Goal: Obtain resource: Obtain resource

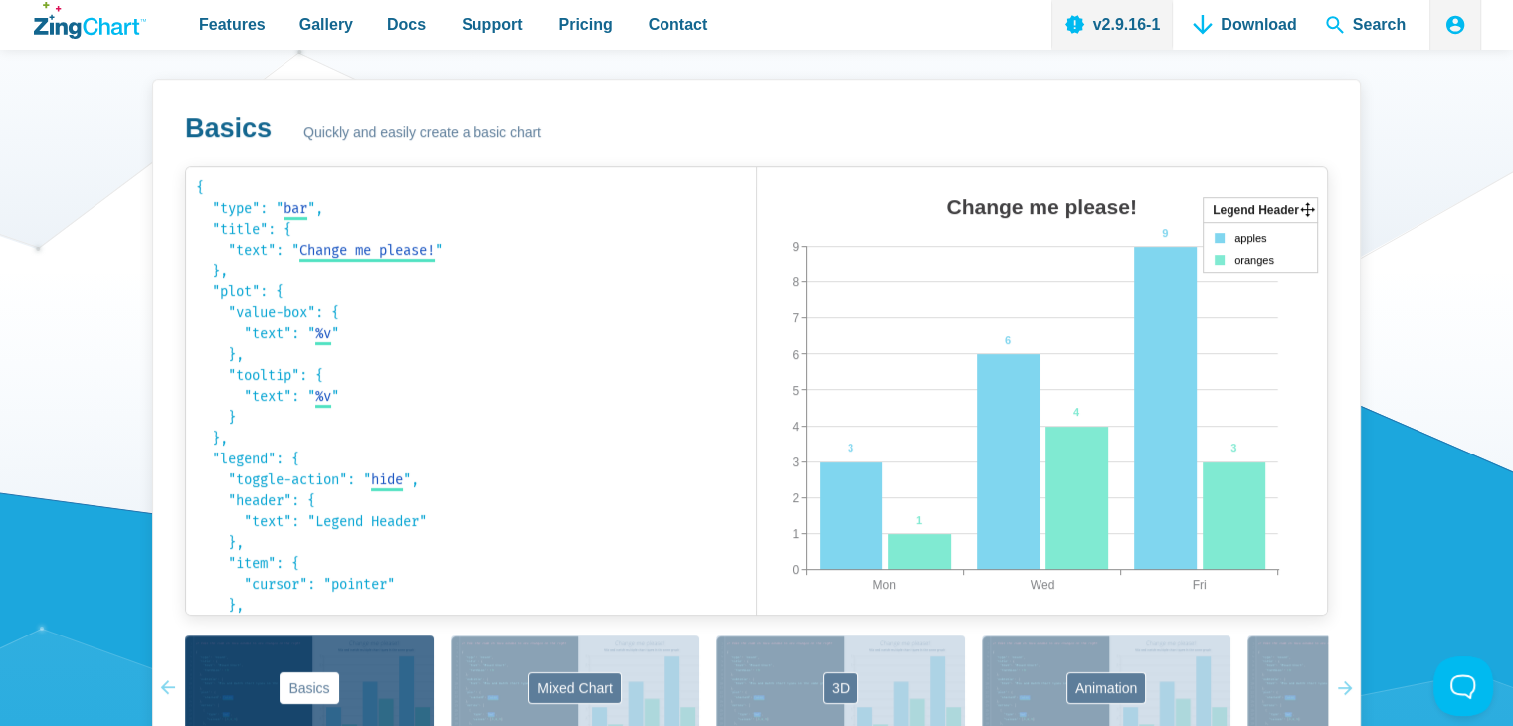
scroll to position [1194, 0]
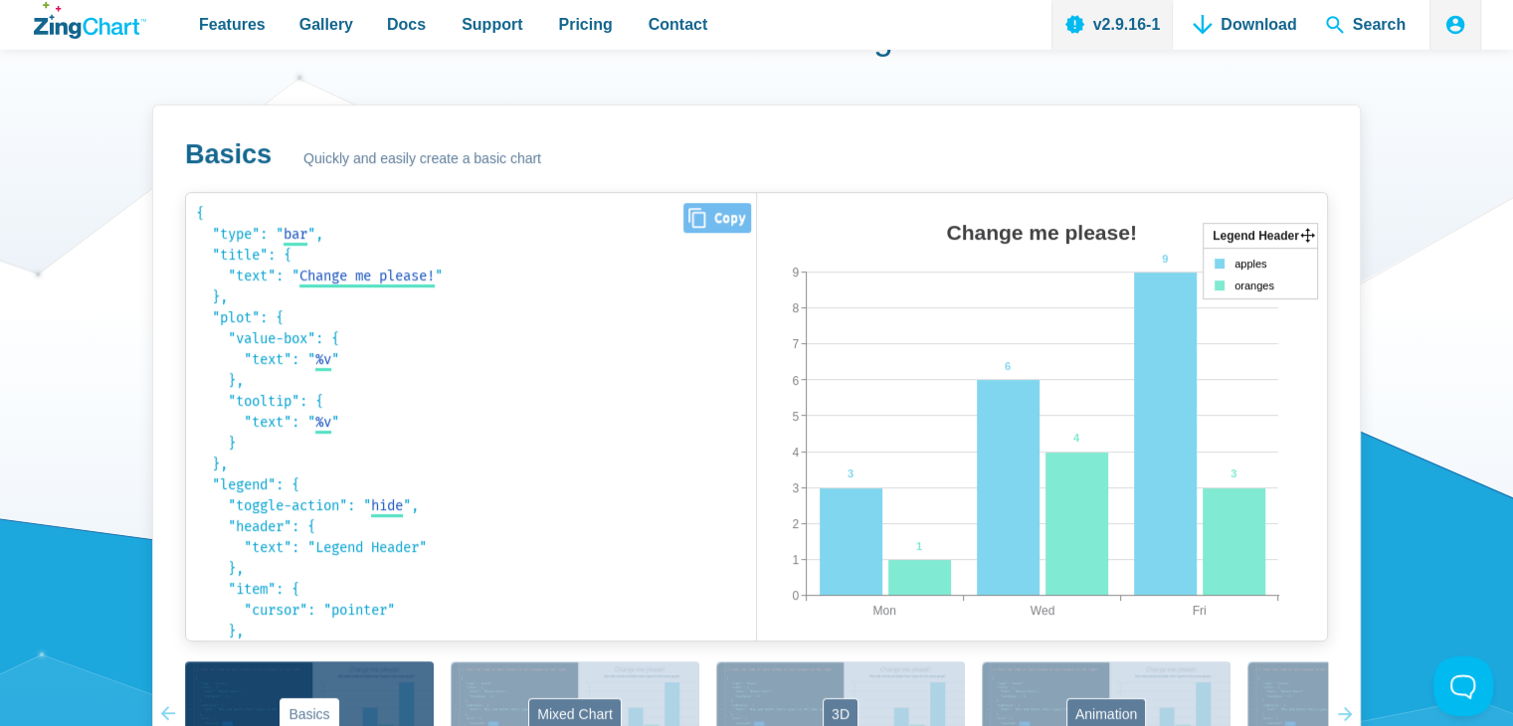
click at [310, 291] on code "{ "type": " bar bar area line radar scatter ", "title": { "text": " Change me p…" at bounding box center [471, 417] width 550 height 428
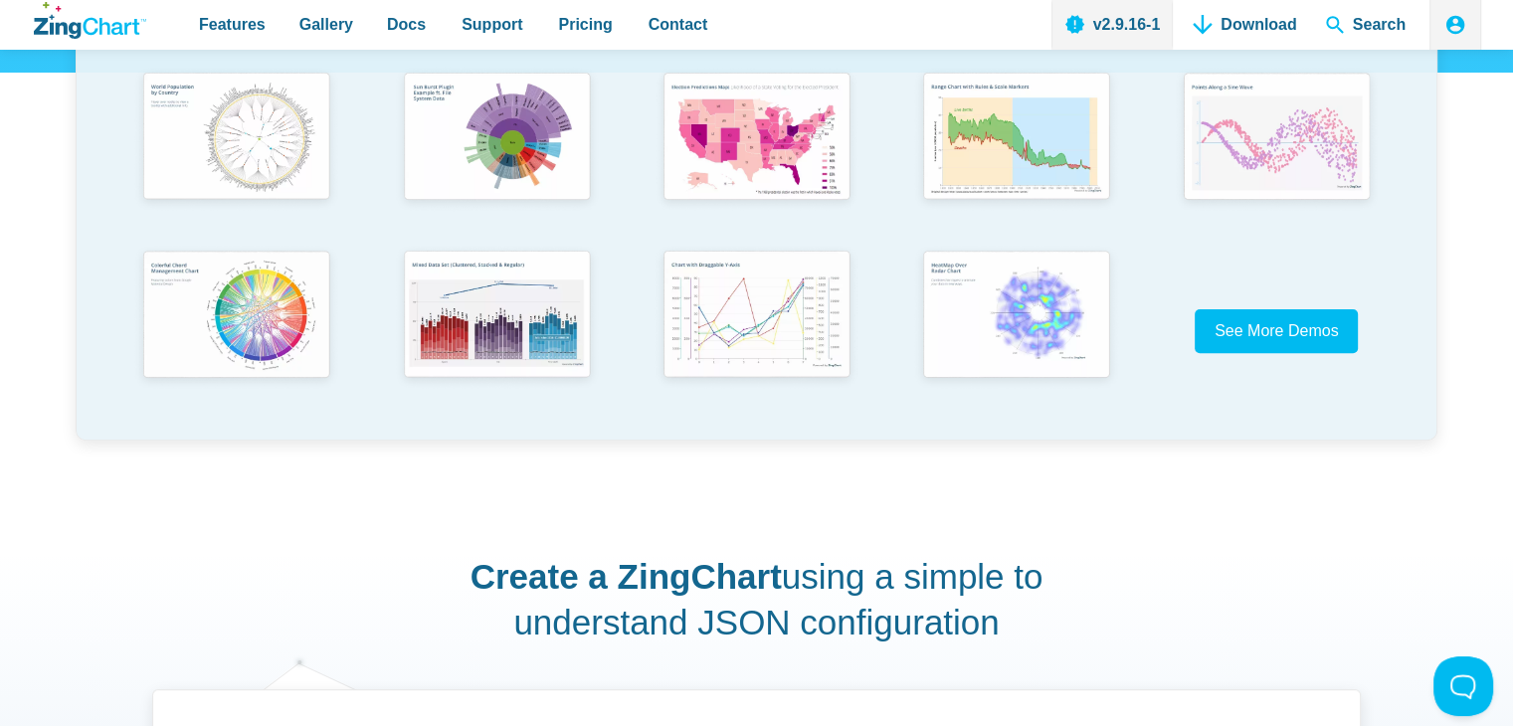
scroll to position [597, 0]
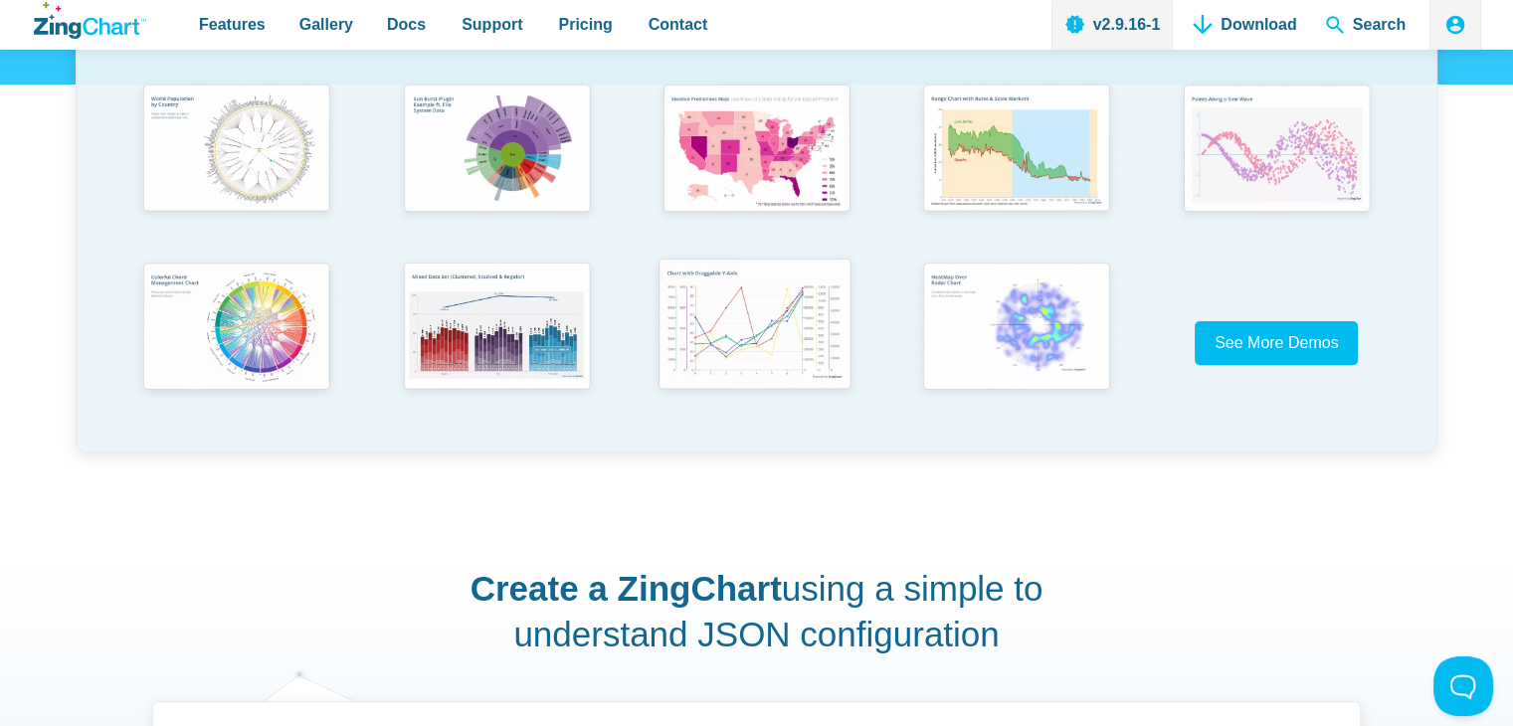
click at [732, 283] on img "App Content" at bounding box center [755, 326] width 214 height 153
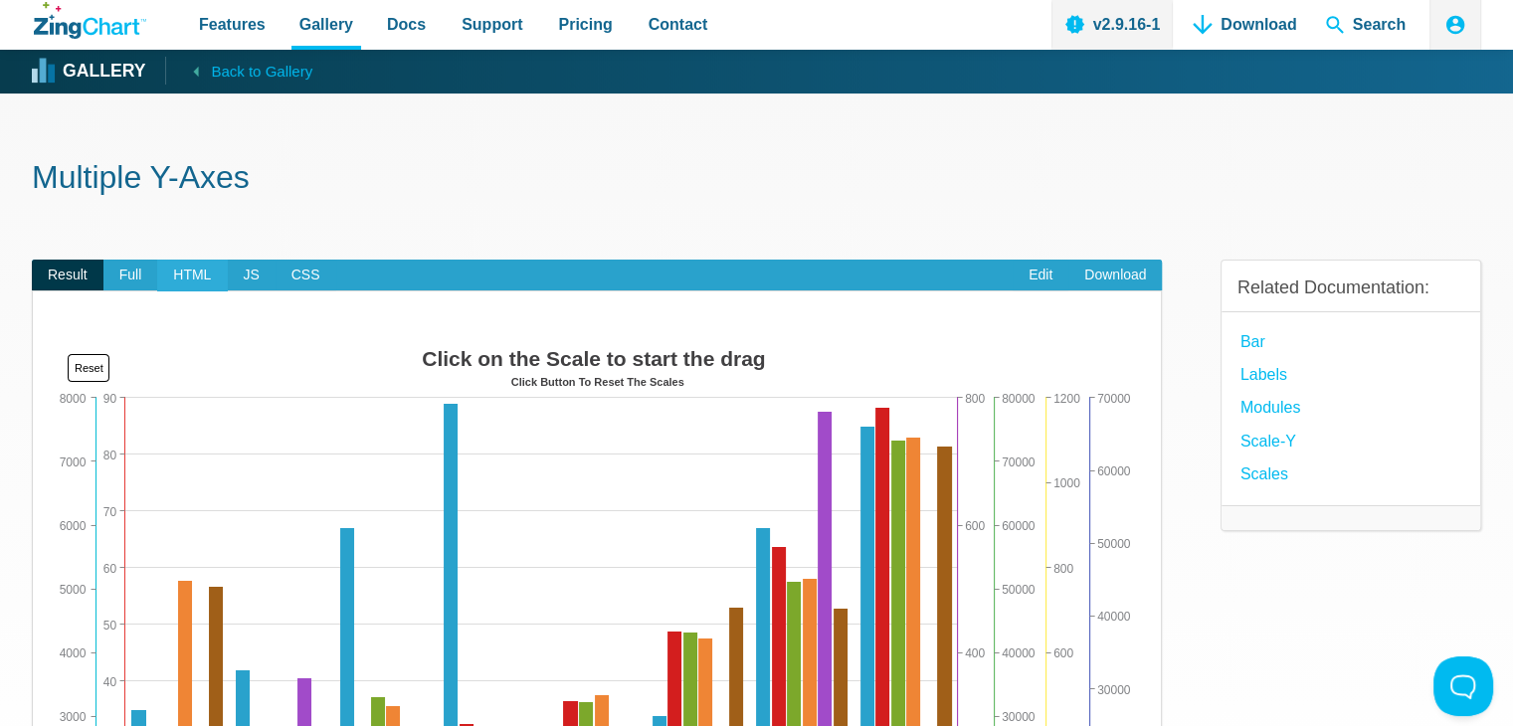
click at [222, 268] on span "HTML" at bounding box center [192, 276] width 70 height 32
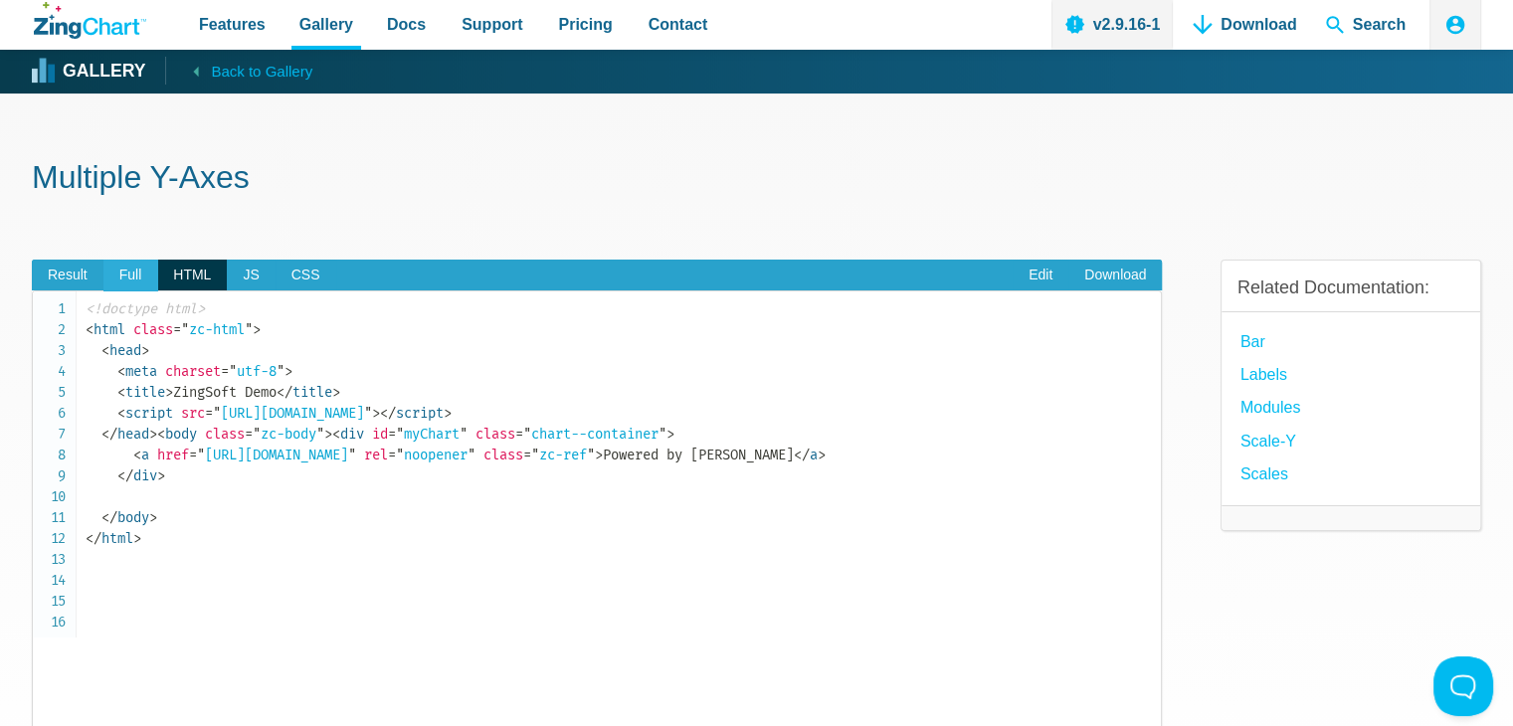
click at [135, 271] on span "Full" at bounding box center [130, 276] width 55 height 32
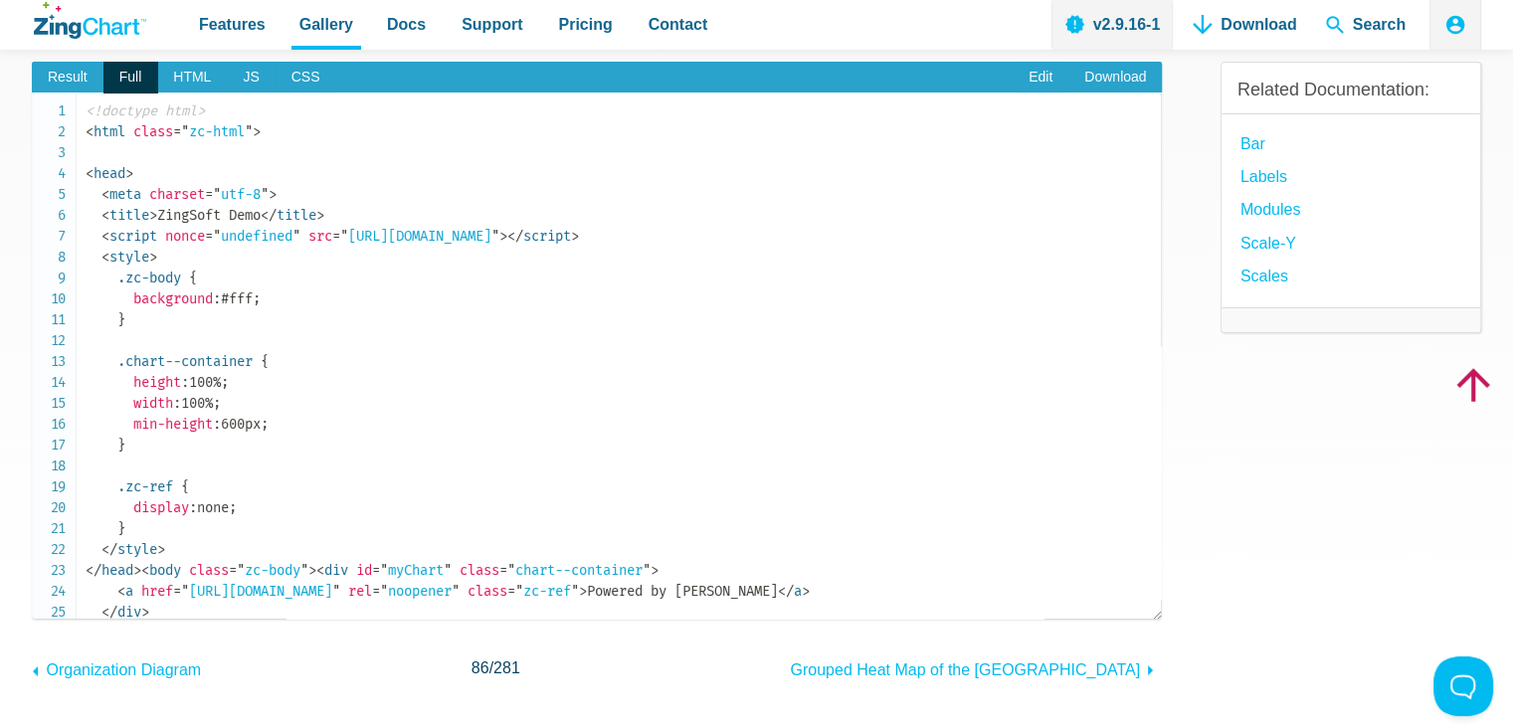
scroll to position [199, 0]
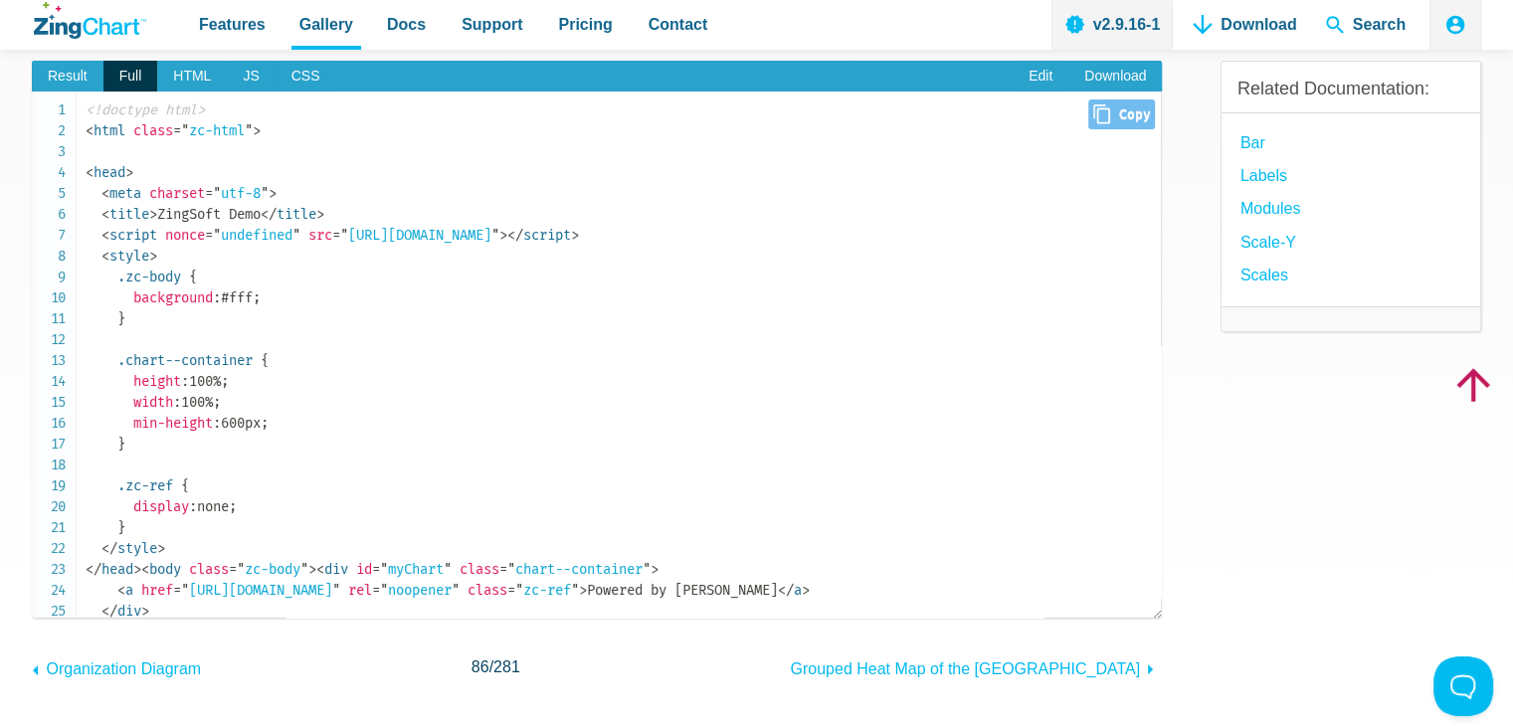
click at [1093, 116] on icon "Close" at bounding box center [1101, 114] width 17 height 20
type input "<!loremip dolo><sita conse="ad-elit"><sedd> <eius tempori="utl-2"> <etdol>MagnA…"
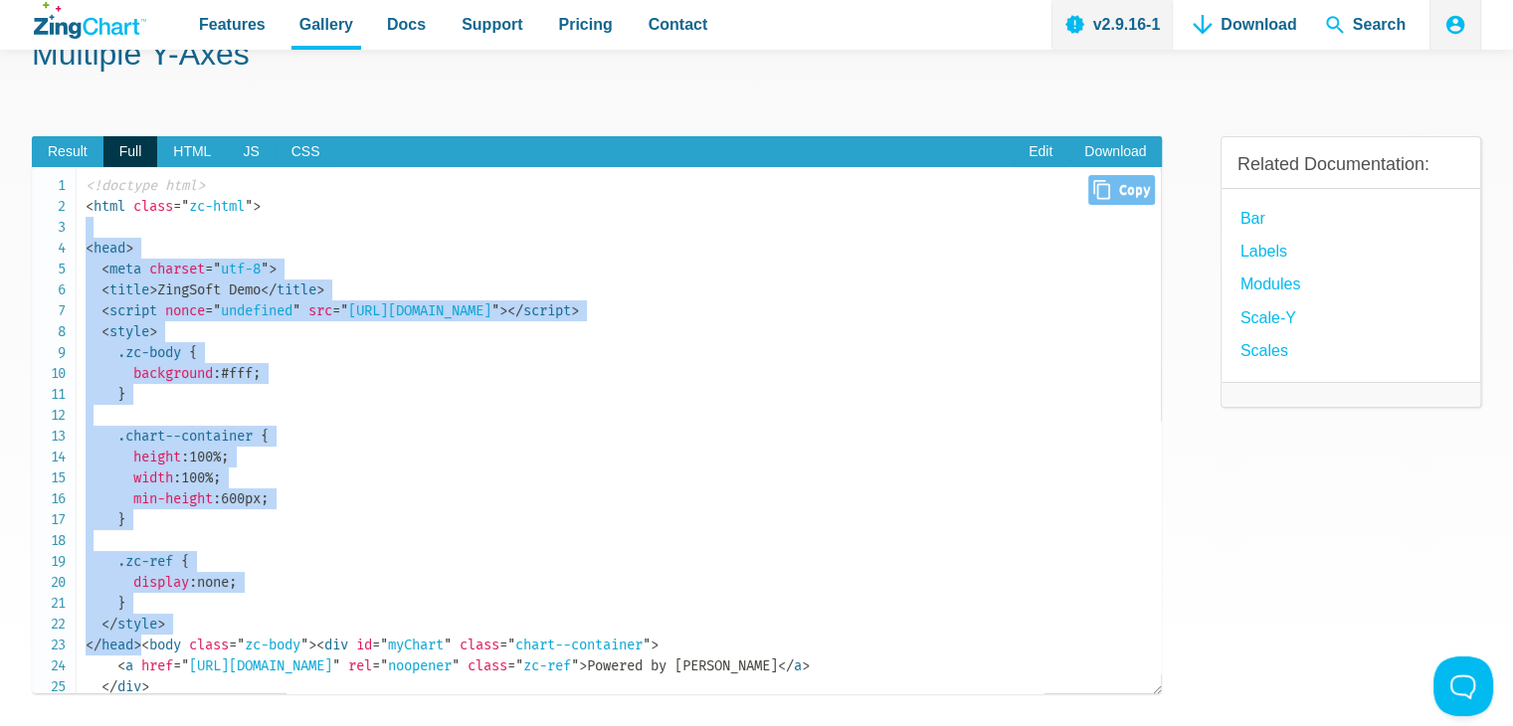
scroll to position [0, 0]
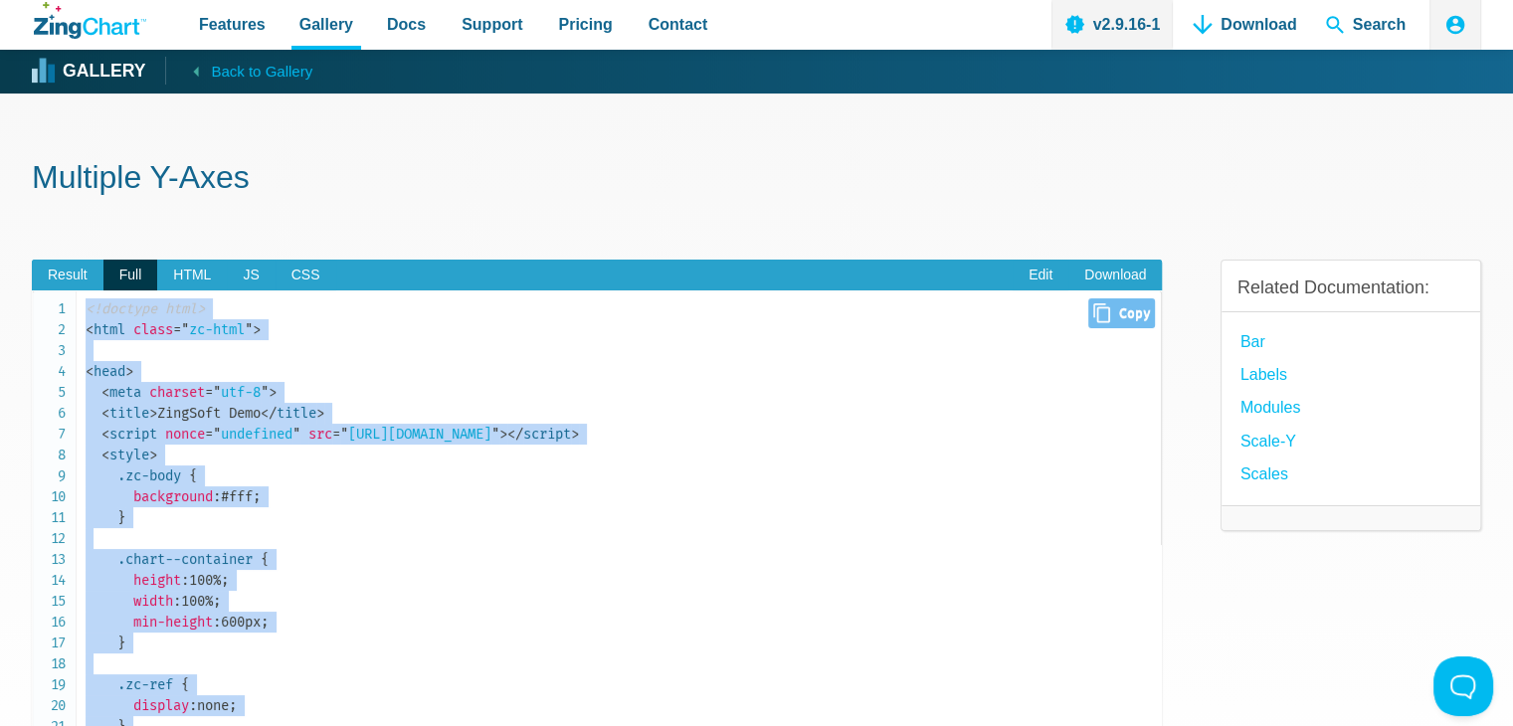
drag, startPoint x: 273, startPoint y: 470, endPoint x: 56, endPoint y: 310, distance: 269.0
click at [56, 310] on pre "<!doctype html> < html class = " zc-html " > < head > < meta charset = " utf-8 …" at bounding box center [597, 553] width 1130 height 527
copy code "<!doctype html> < html class = " zc-html " > < head > < meta charset = " utf-8 …"
